Goal: Information Seeking & Learning: Learn about a topic

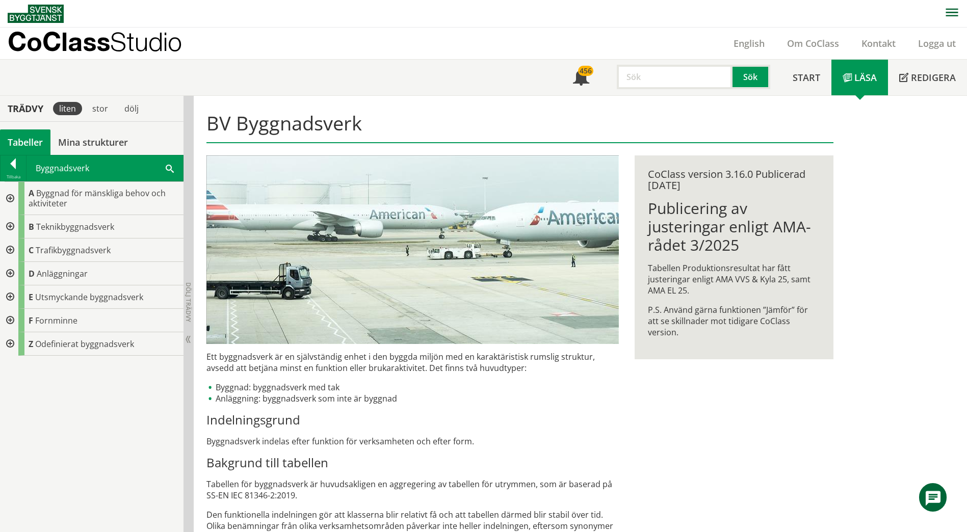
click at [14, 273] on div at bounding box center [9, 273] width 18 height 23
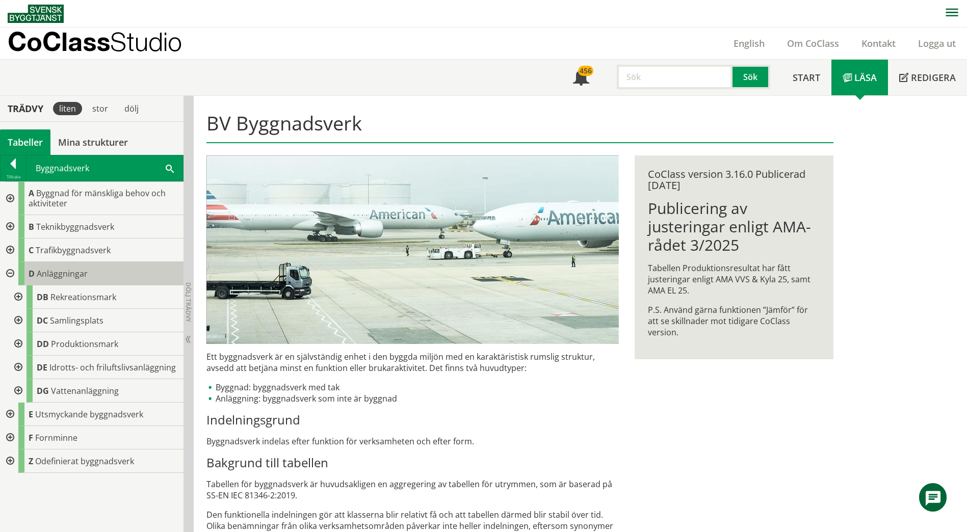
click at [66, 271] on span "Anläggningar" at bounding box center [62, 273] width 51 height 11
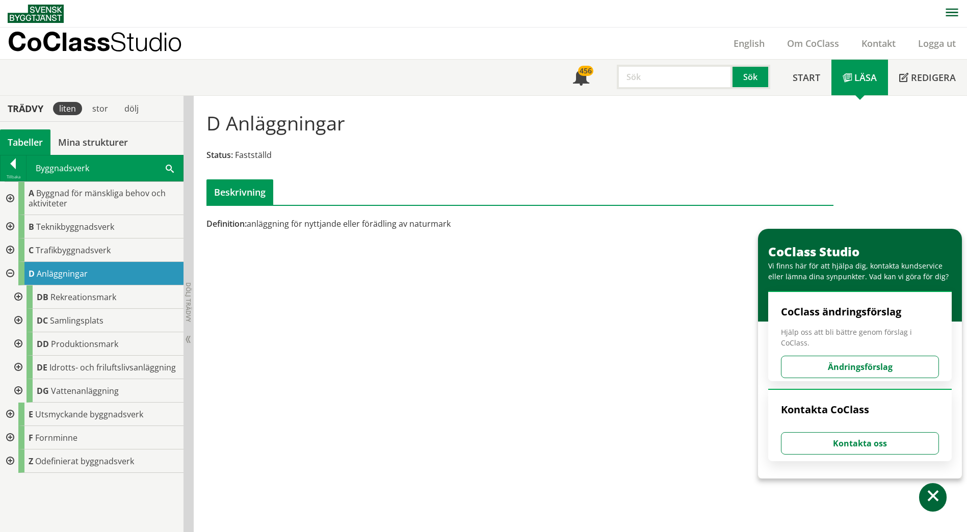
click at [7, 200] on div at bounding box center [9, 198] width 18 height 33
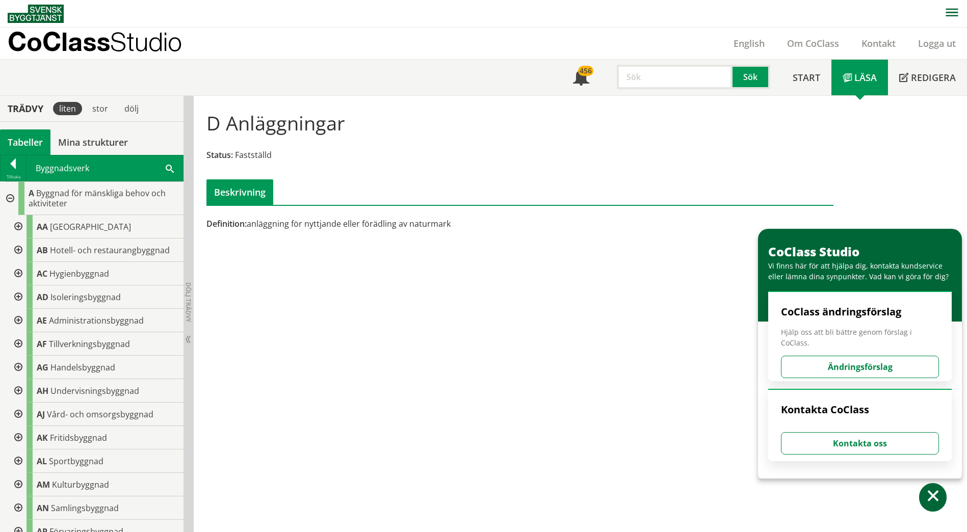
click at [11, 198] on div at bounding box center [9, 198] width 18 height 33
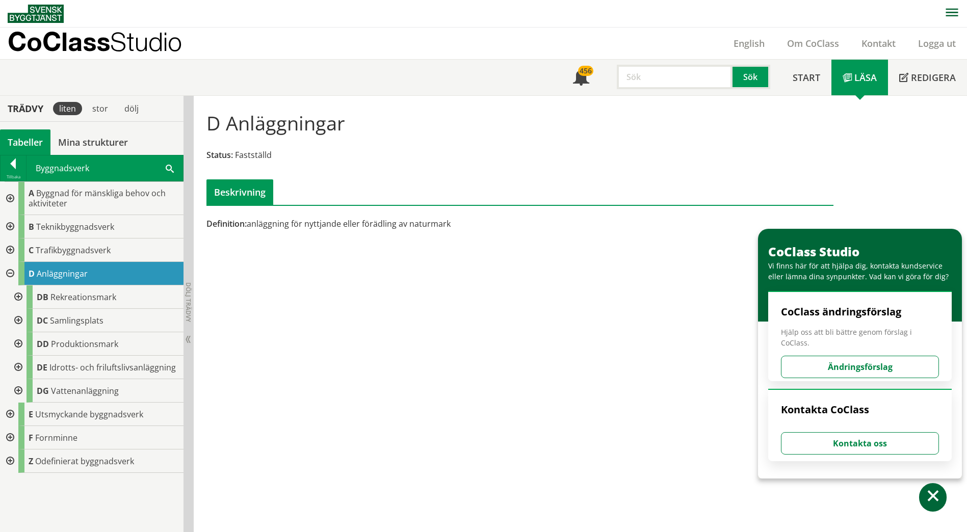
click at [13, 224] on div at bounding box center [9, 226] width 18 height 23
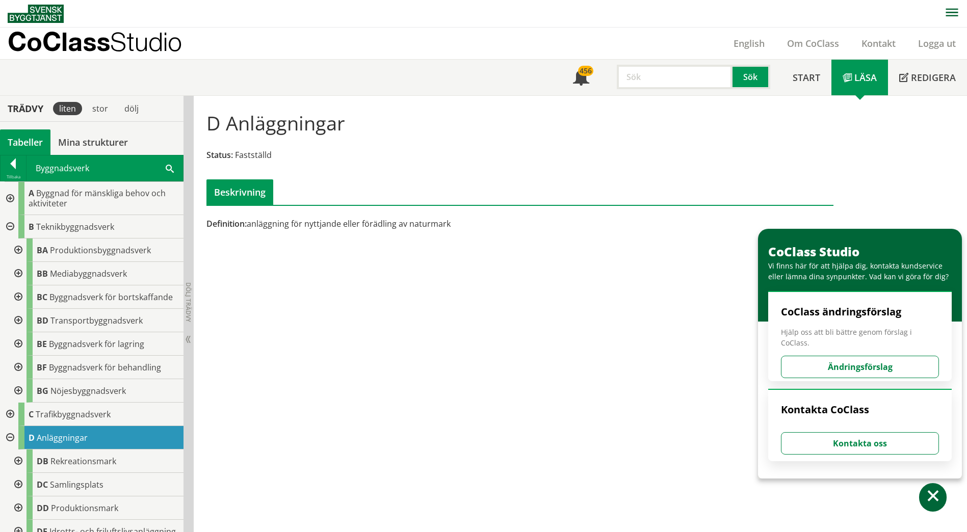
click at [12, 233] on div at bounding box center [9, 226] width 18 height 23
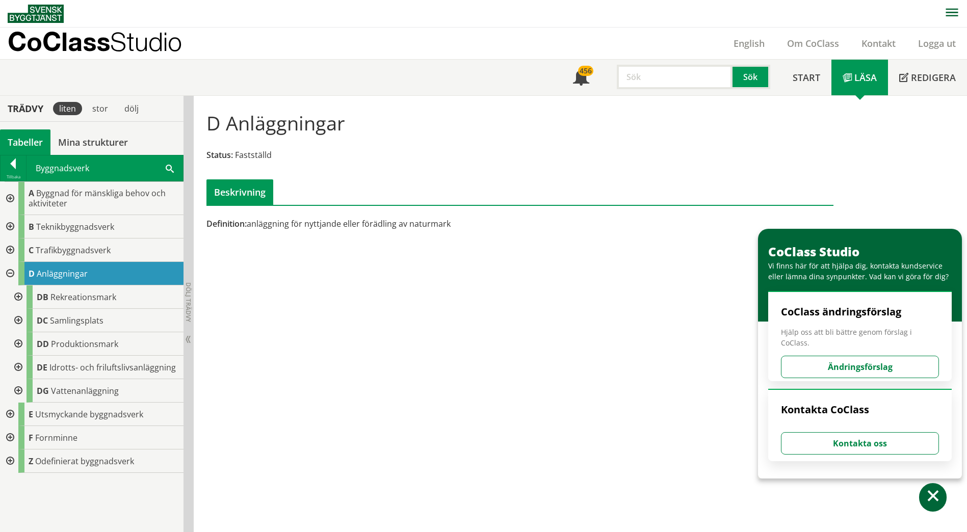
click at [8, 227] on div at bounding box center [9, 226] width 18 height 23
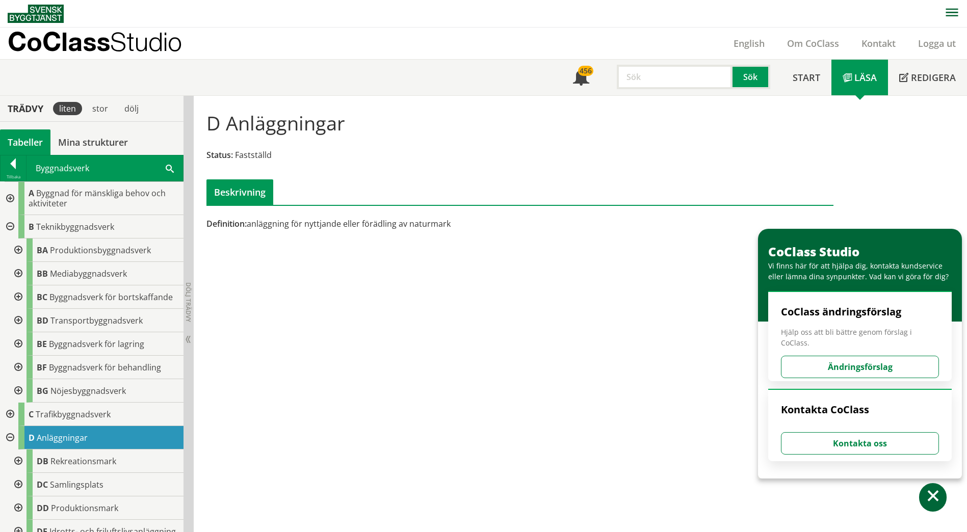
click at [15, 250] on div at bounding box center [17, 250] width 18 height 23
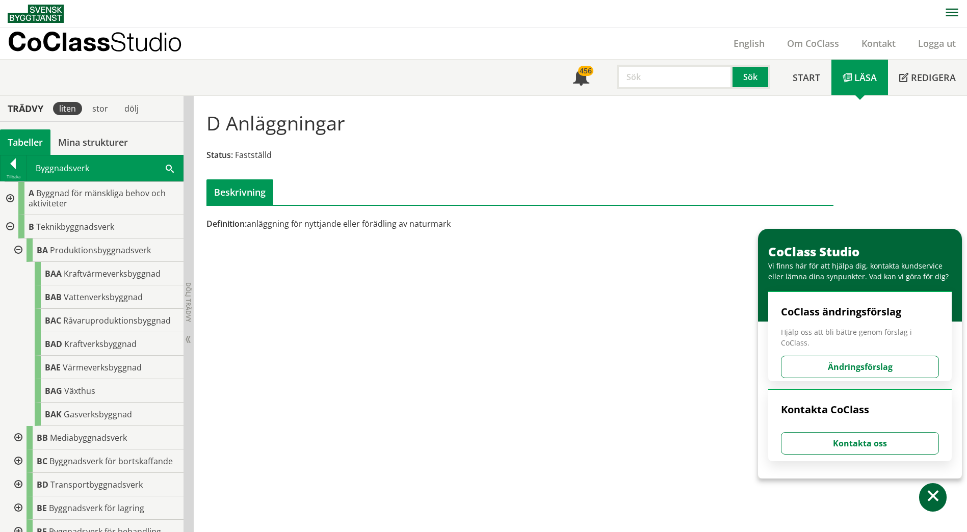
click at [17, 252] on div at bounding box center [17, 250] width 18 height 23
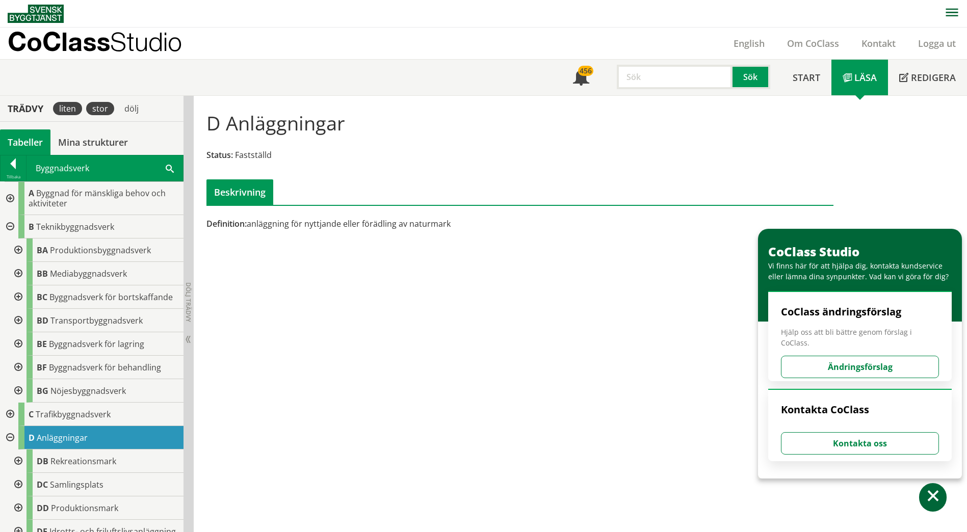
click at [106, 110] on div "stor" at bounding box center [100, 108] width 28 height 13
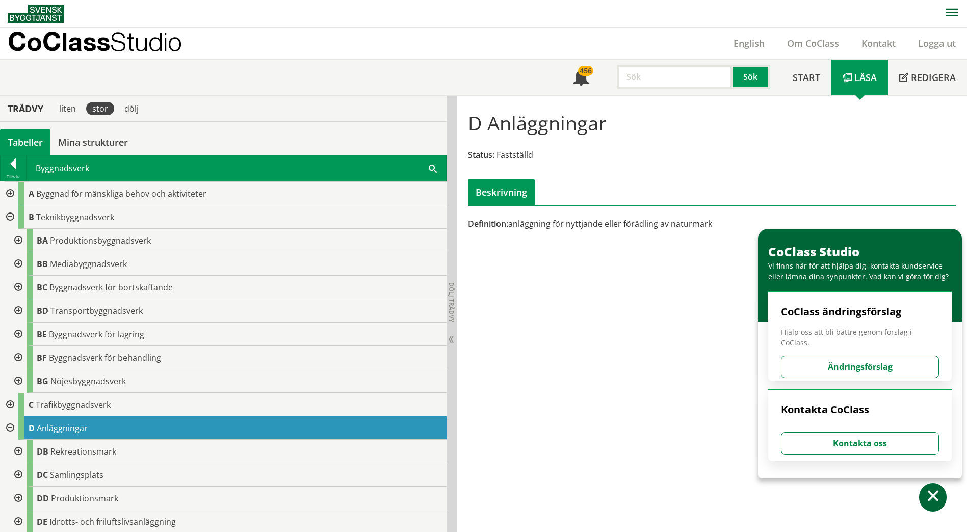
click at [435, 166] on span at bounding box center [433, 168] width 8 height 11
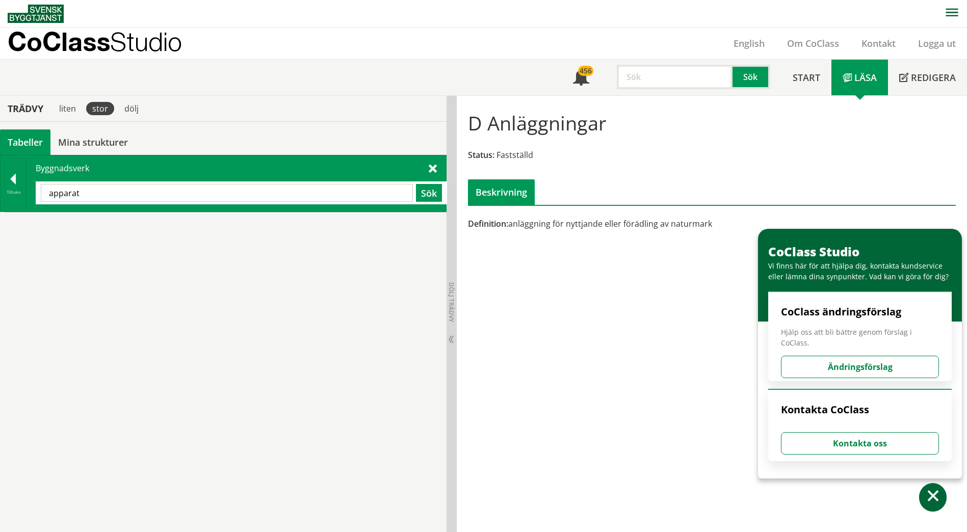
click at [234, 196] on input "apparat" at bounding box center [227, 193] width 372 height 18
type input "apparatutrymme"
click at [222, 195] on input "apparatutrymme" at bounding box center [227, 193] width 372 height 18
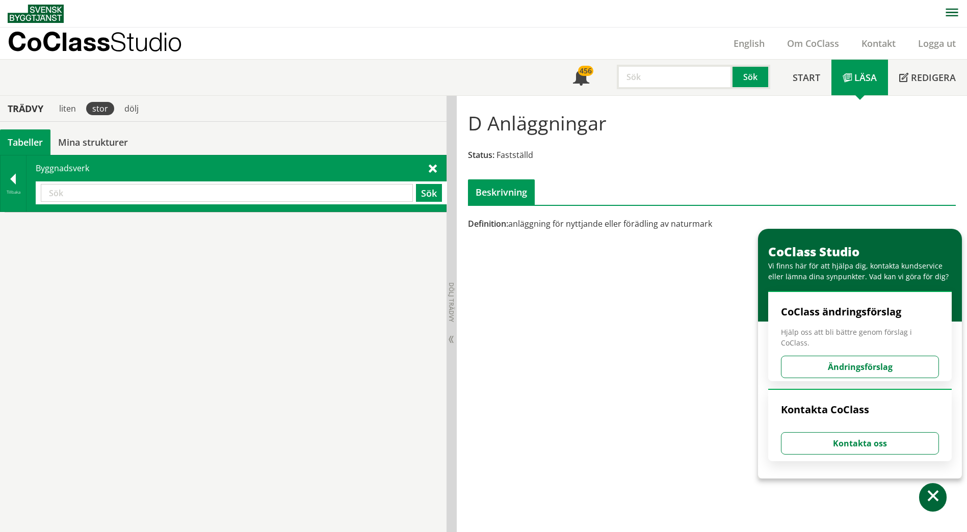
click at [17, 180] on div at bounding box center [13, 181] width 25 height 14
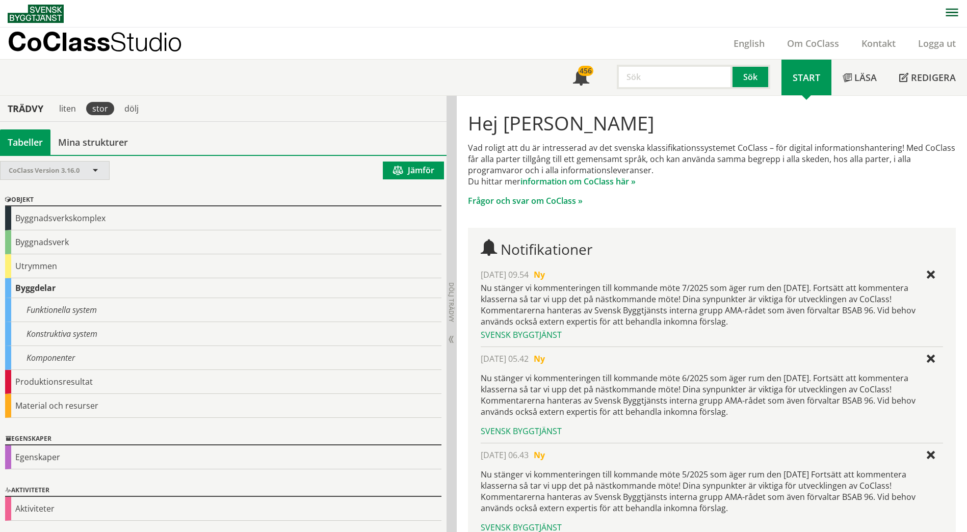
click at [105, 171] on div "CoClass Version 3.16.0" at bounding box center [55, 171] width 109 height 18
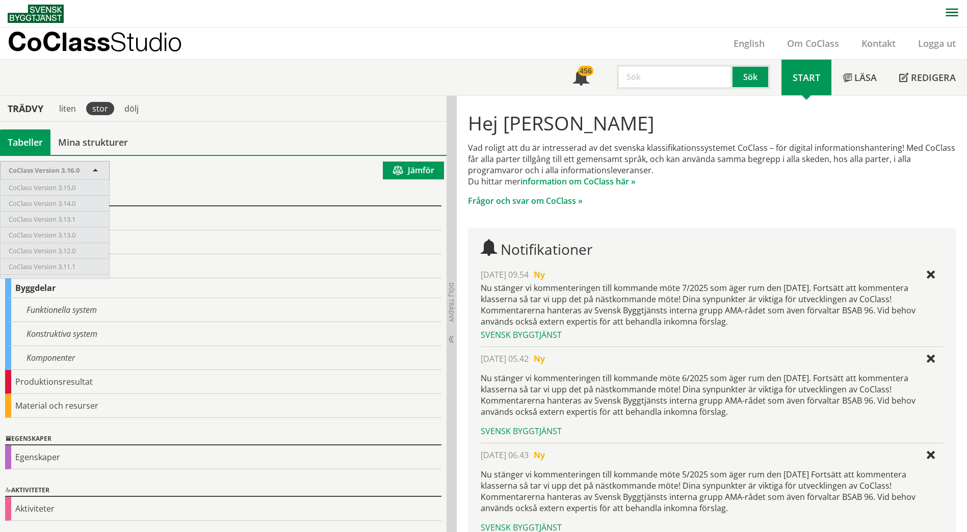
click at [189, 169] on div at bounding box center [223, 173] width 447 height 25
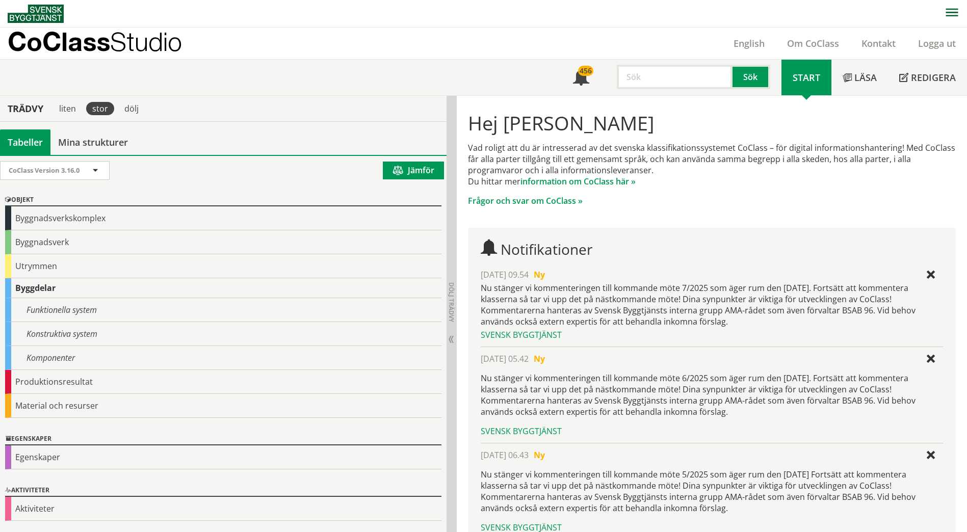
click at [263, 190] on div "Objekt Byggnadsverkskomplex Byggnadsverk Utrymmen Byggdelar Funktionella system…" at bounding box center [223, 306] width 447 height 239
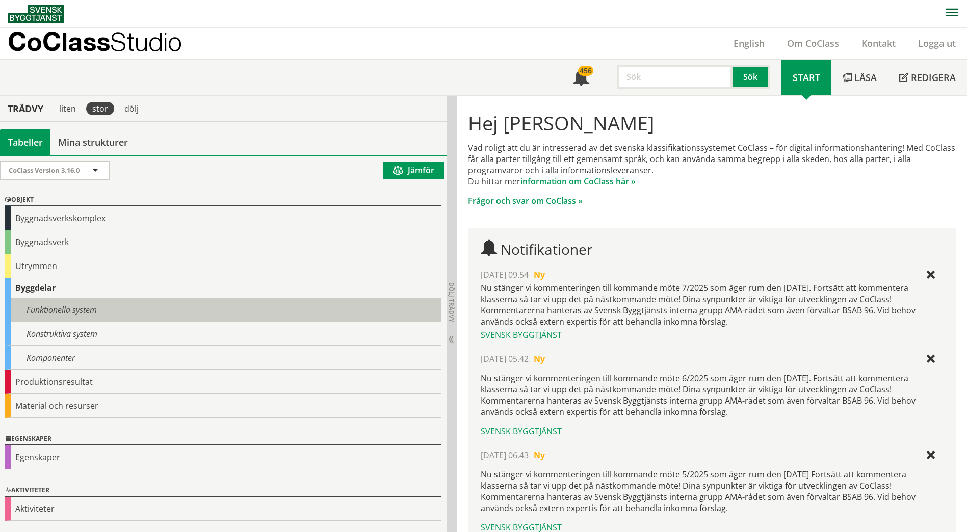
click at [66, 302] on div "Funktionella system" at bounding box center [223, 310] width 436 height 24
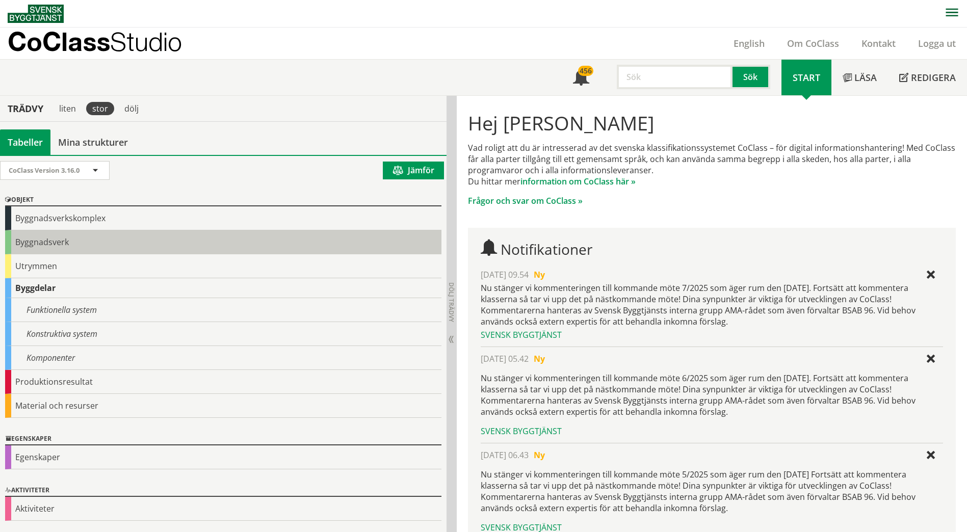
click at [77, 243] on div "Byggnadsverk" at bounding box center [223, 242] width 436 height 24
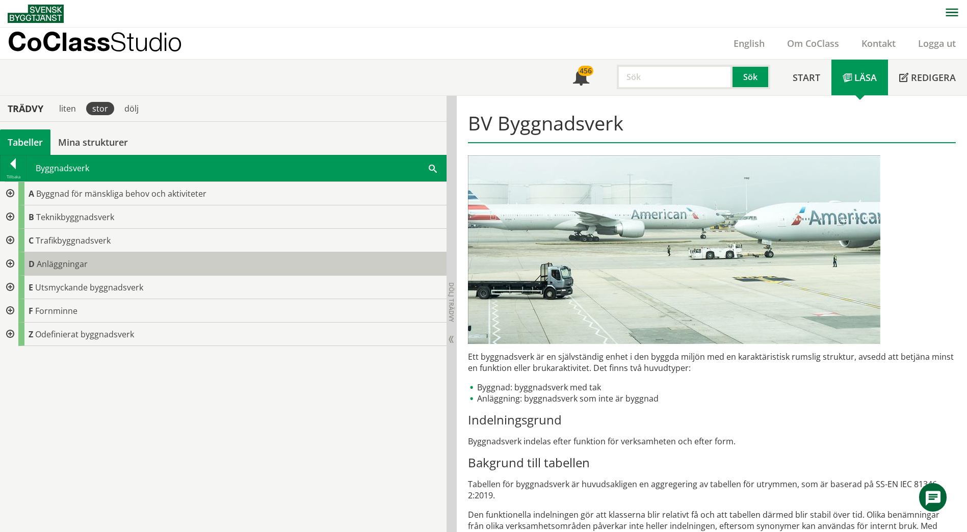
click at [63, 271] on div "D Anläggningar" at bounding box center [232, 263] width 428 height 23
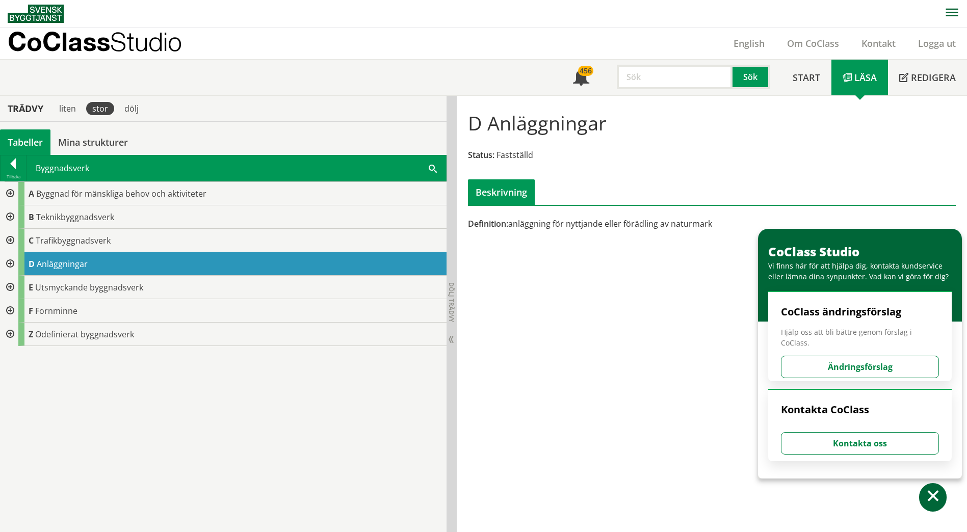
click at [10, 264] on div at bounding box center [9, 263] width 18 height 23
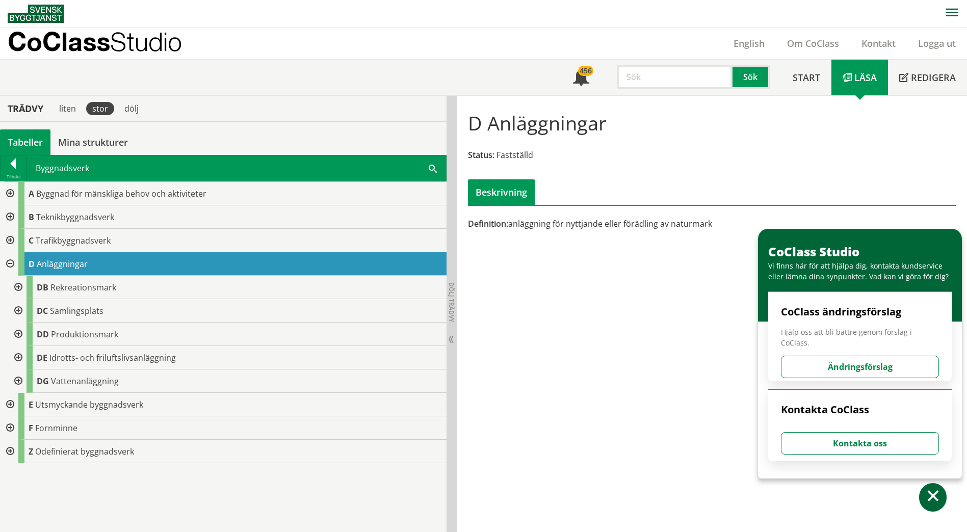
click at [13, 256] on div at bounding box center [9, 263] width 18 height 23
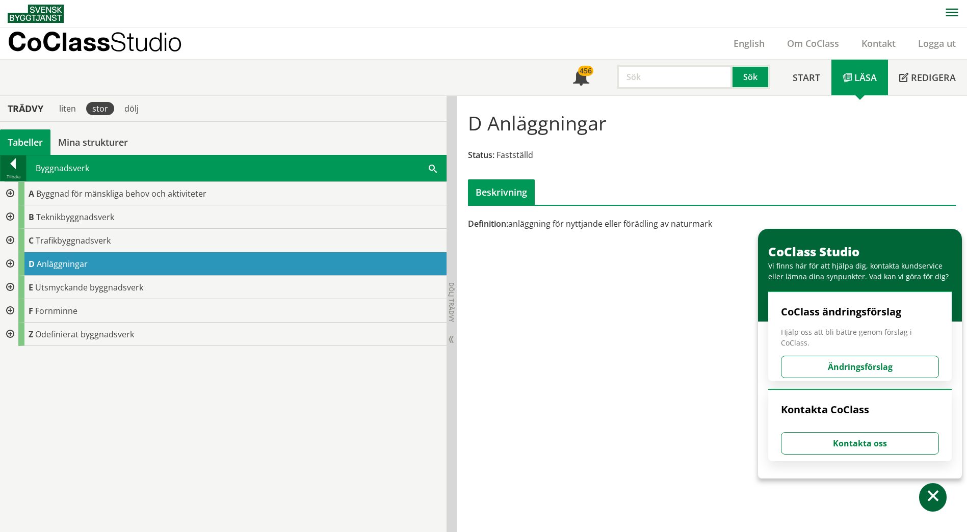
click at [12, 169] on div at bounding box center [13, 166] width 25 height 14
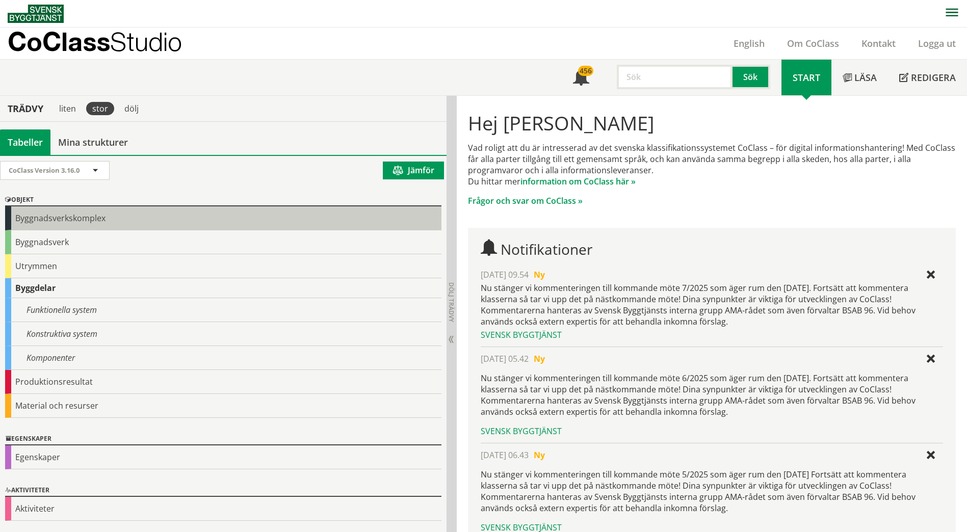
click at [40, 220] on div "Byggnadsverkskomplex" at bounding box center [223, 218] width 436 height 24
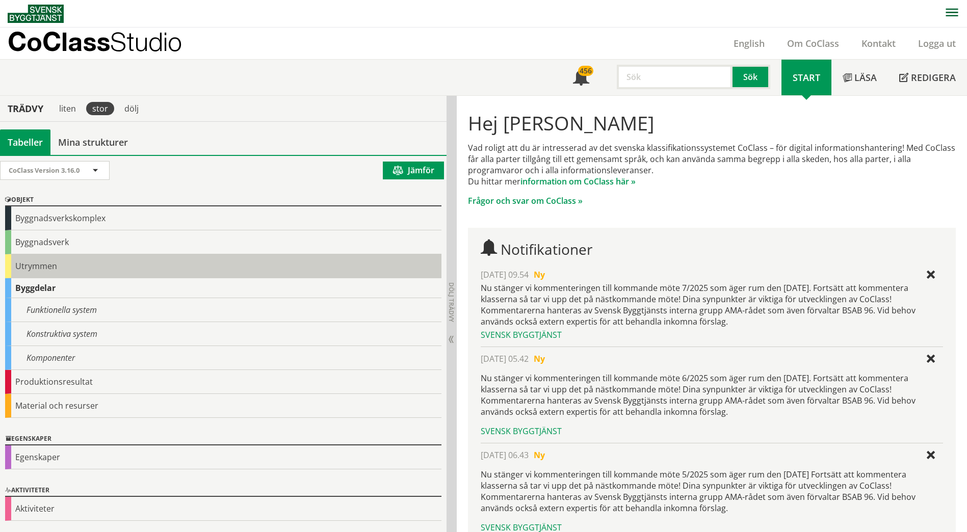
click at [72, 260] on div "Utrymmen" at bounding box center [223, 266] width 436 height 24
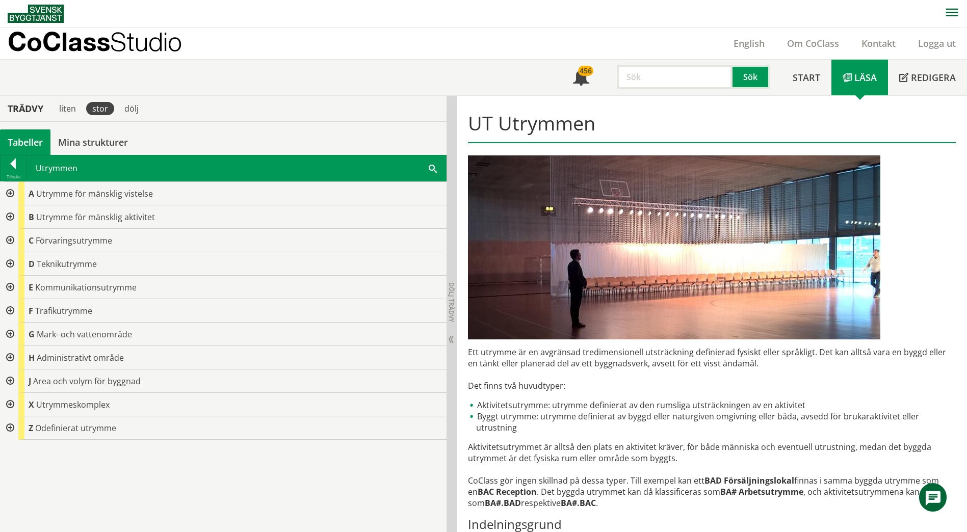
click at [14, 264] on div at bounding box center [9, 263] width 18 height 23
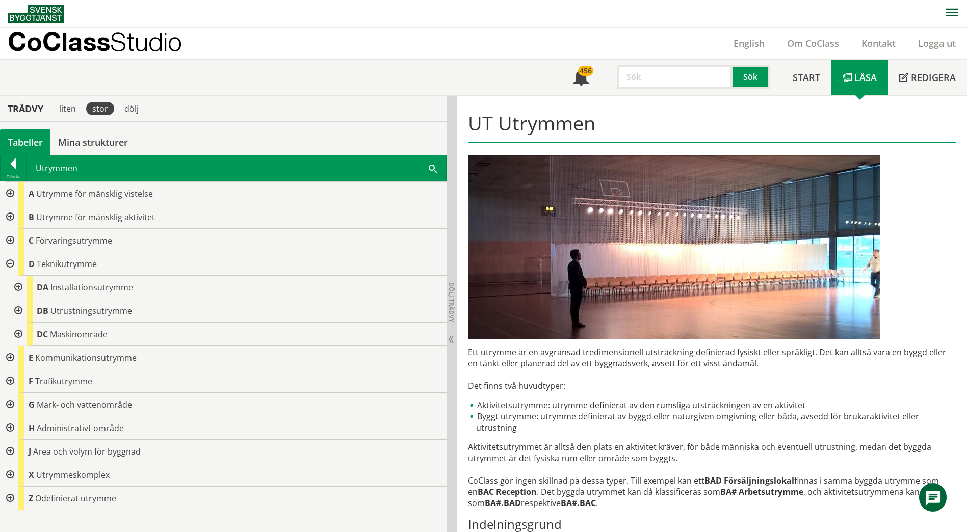
click at [17, 288] on div at bounding box center [17, 287] width 18 height 23
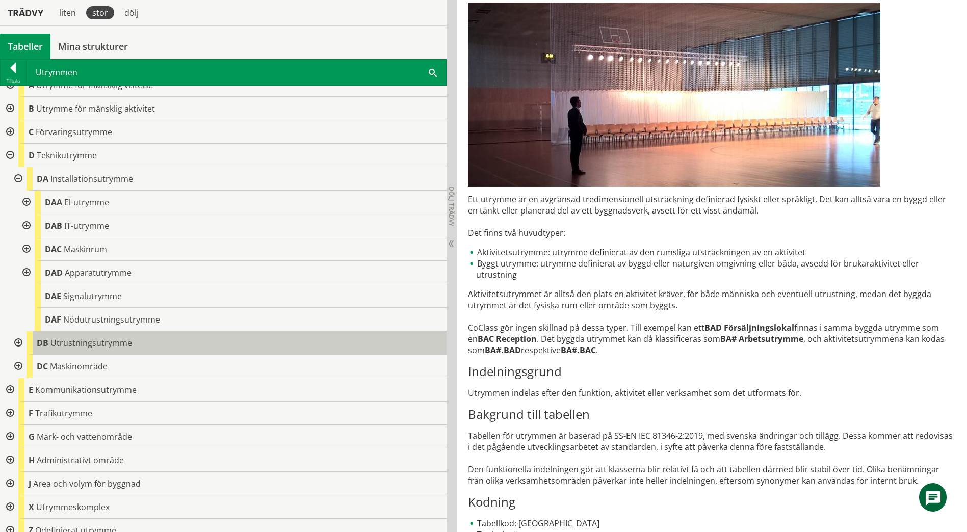
scroll to position [23, 0]
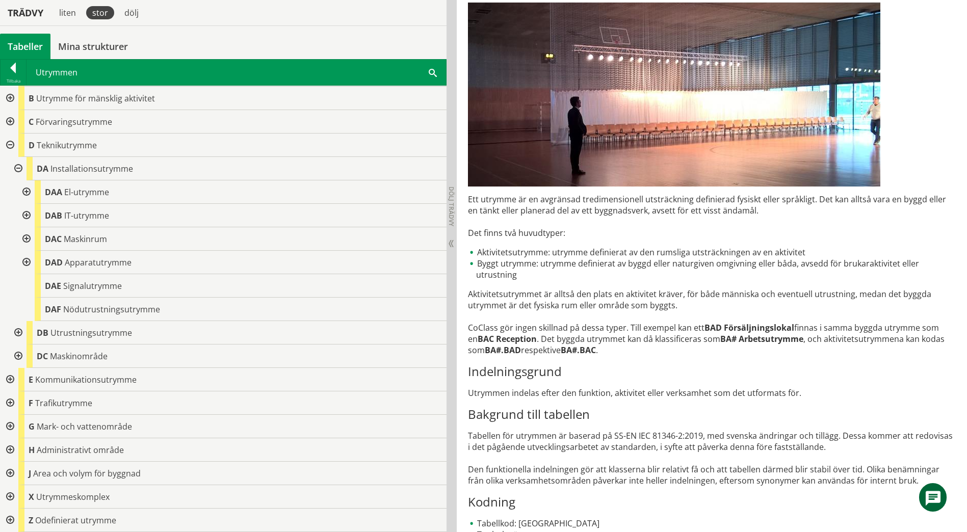
click at [9, 520] on div at bounding box center [9, 520] width 18 height 23
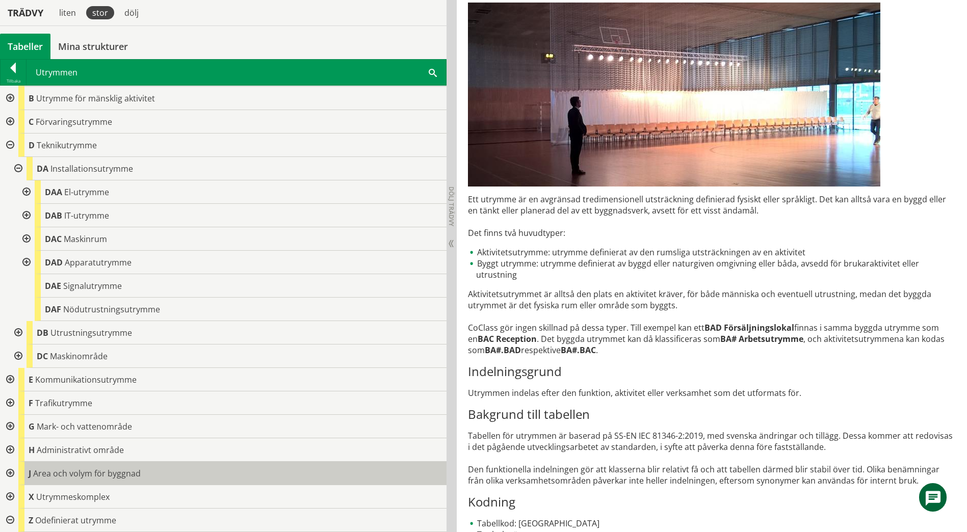
scroll to position [46, 0]
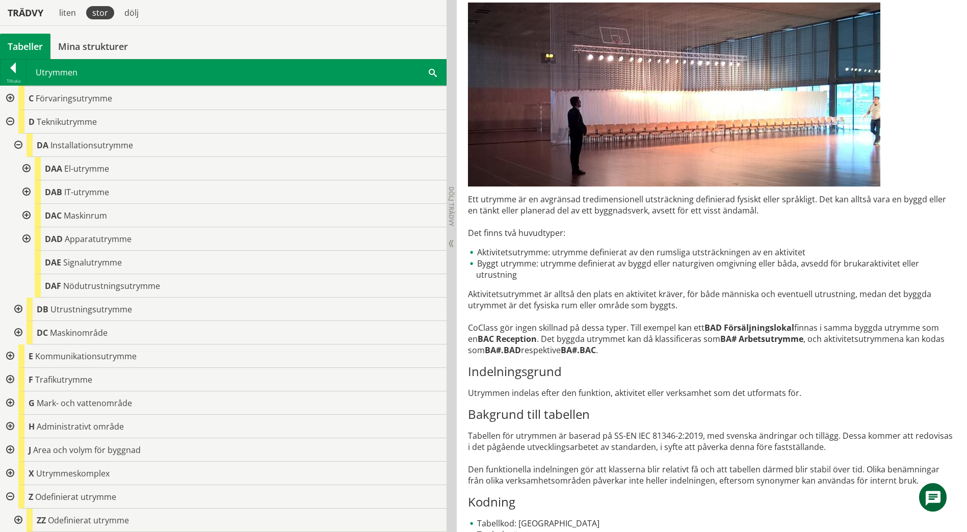
click at [22, 514] on div at bounding box center [17, 520] width 18 height 23
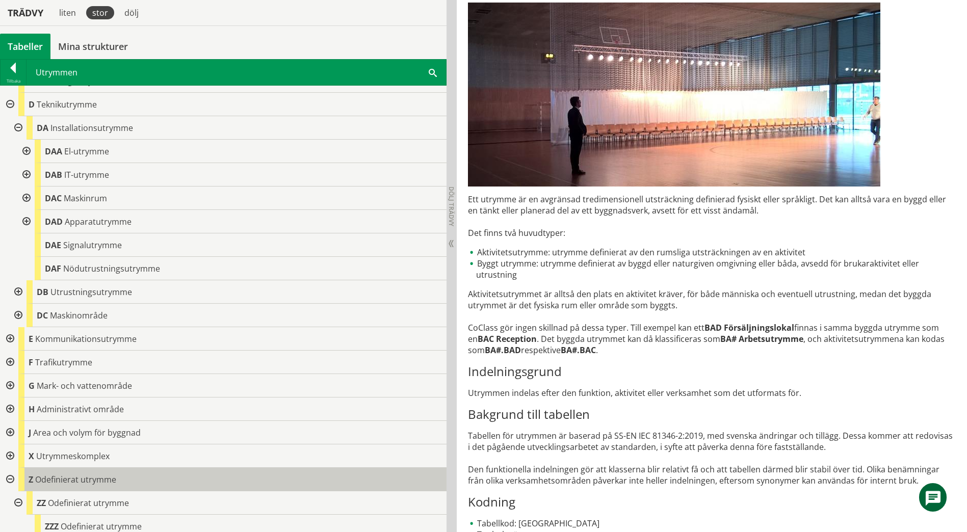
scroll to position [70, 0]
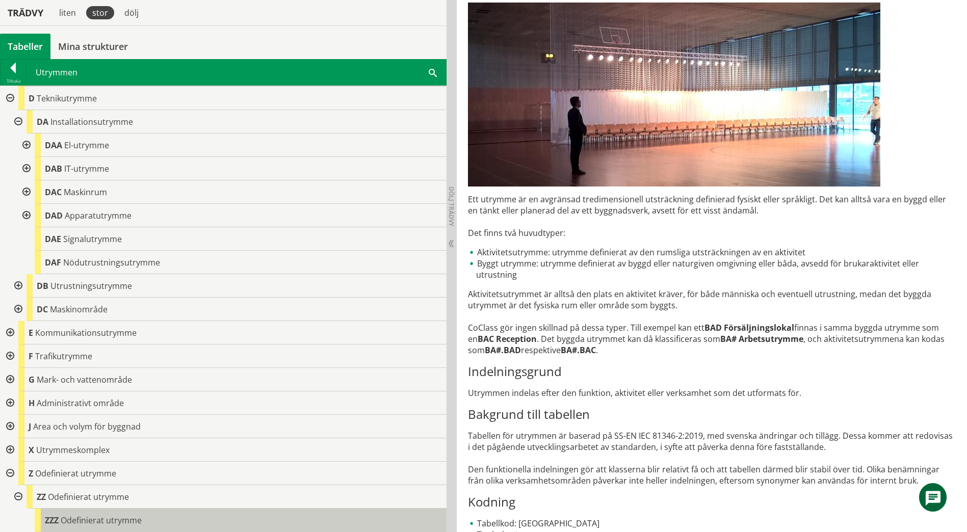
click at [68, 379] on body "AMA AMA Beskrivningsverktyg AMA Funktion BSAB Bygginfo Byggjura Byggkatalogen […" at bounding box center [483, 113] width 967 height 532
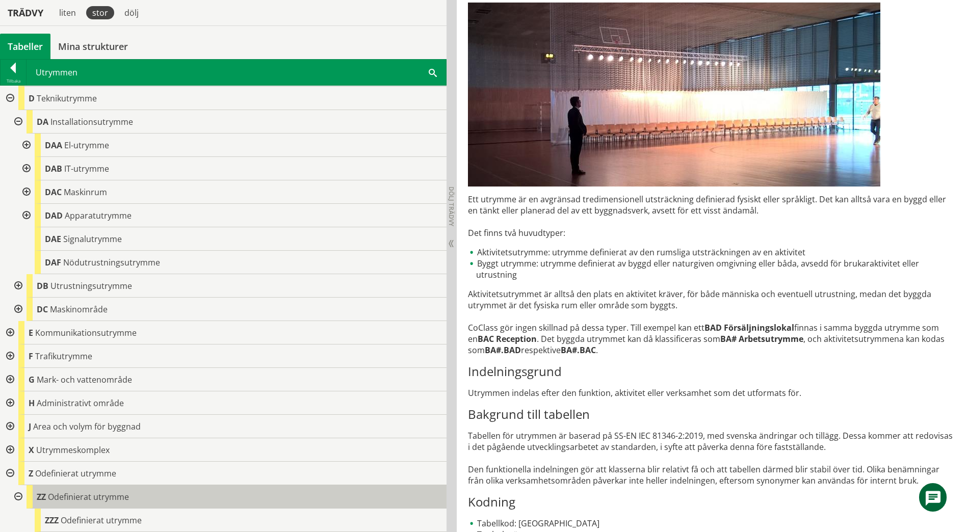
click at [155, 500] on div "ZZ Odefinierat utrymme" at bounding box center [237, 496] width 420 height 23
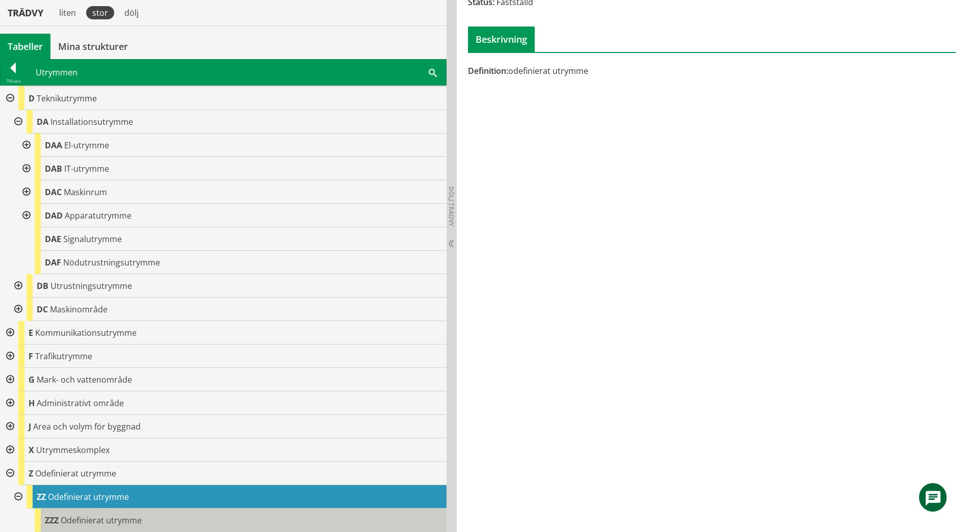
click at [154, 521] on div "ZZZ Odefinierat utrymme" at bounding box center [241, 520] width 412 height 23
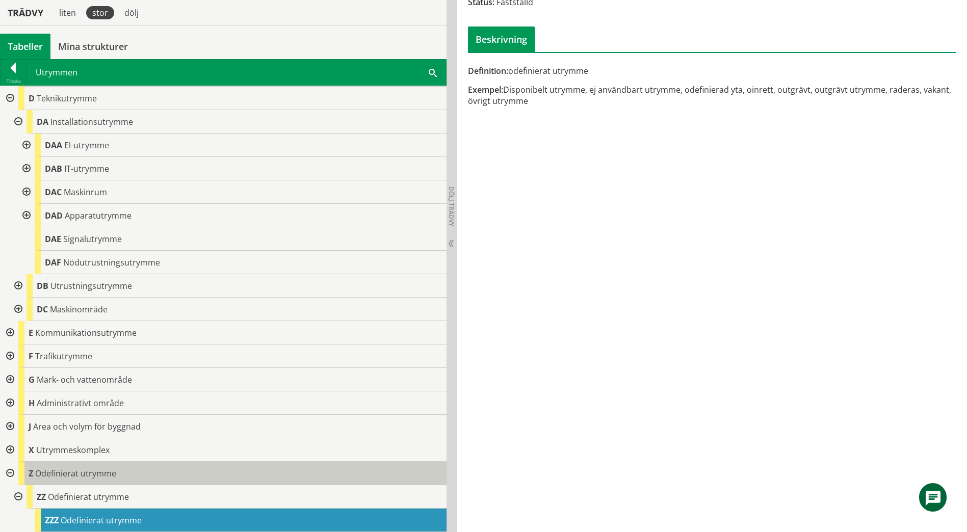
click at [259, 470] on div "Z Odefinierat utrymme" at bounding box center [232, 473] width 428 height 23
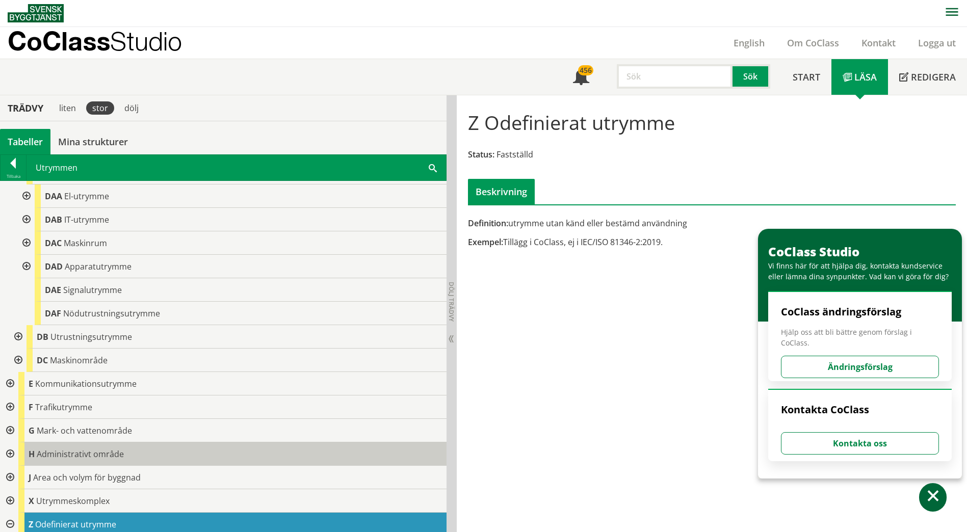
scroll to position [165, 0]
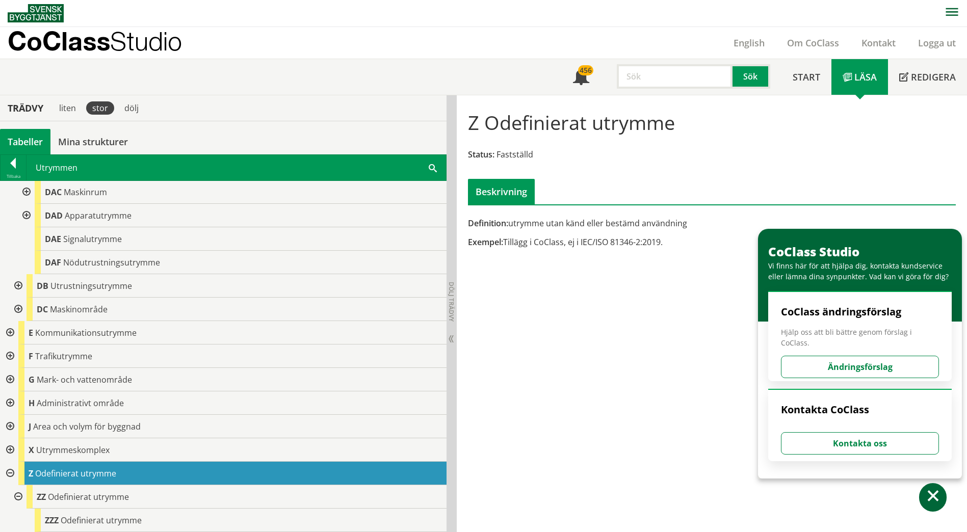
click at [625, 346] on div "Z Odefinierat utrymme Status: Fastställd Beskrivning Definition: utrymme utan k…" at bounding box center [712, 313] width 510 height 437
click at [545, 125] on h1 "Z Odefinierat utrymme" at bounding box center [571, 122] width 207 height 22
click at [545, 124] on h1 "Z Odefinierat utrymme" at bounding box center [571, 122] width 207 height 22
click at [565, 127] on h1 "Z Odefinierat utrymme" at bounding box center [571, 122] width 207 height 22
drag, startPoint x: 590, startPoint y: 125, endPoint x: 521, endPoint y: 122, distance: 68.9
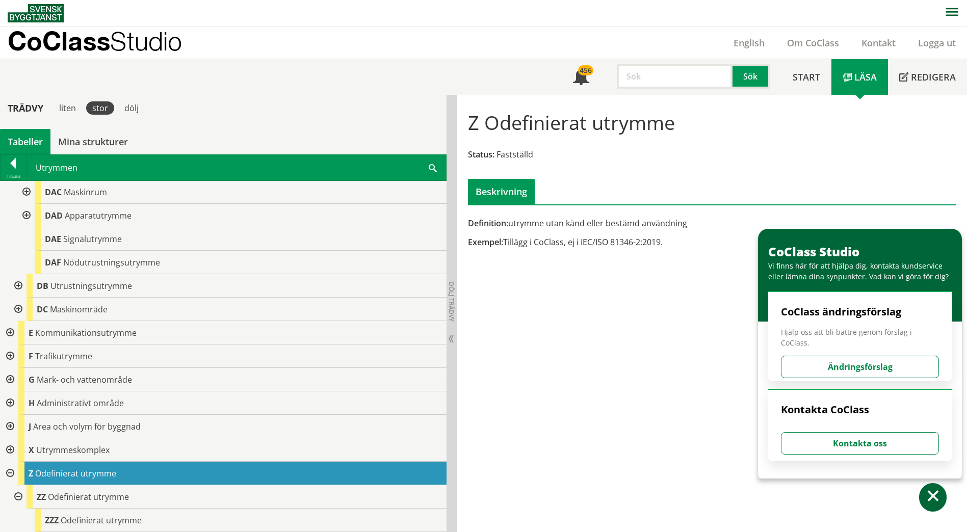
click at [521, 122] on h1 "Z Odefinierat utrymme" at bounding box center [571, 122] width 207 height 22
